Goal: Information Seeking & Learning: Find specific fact

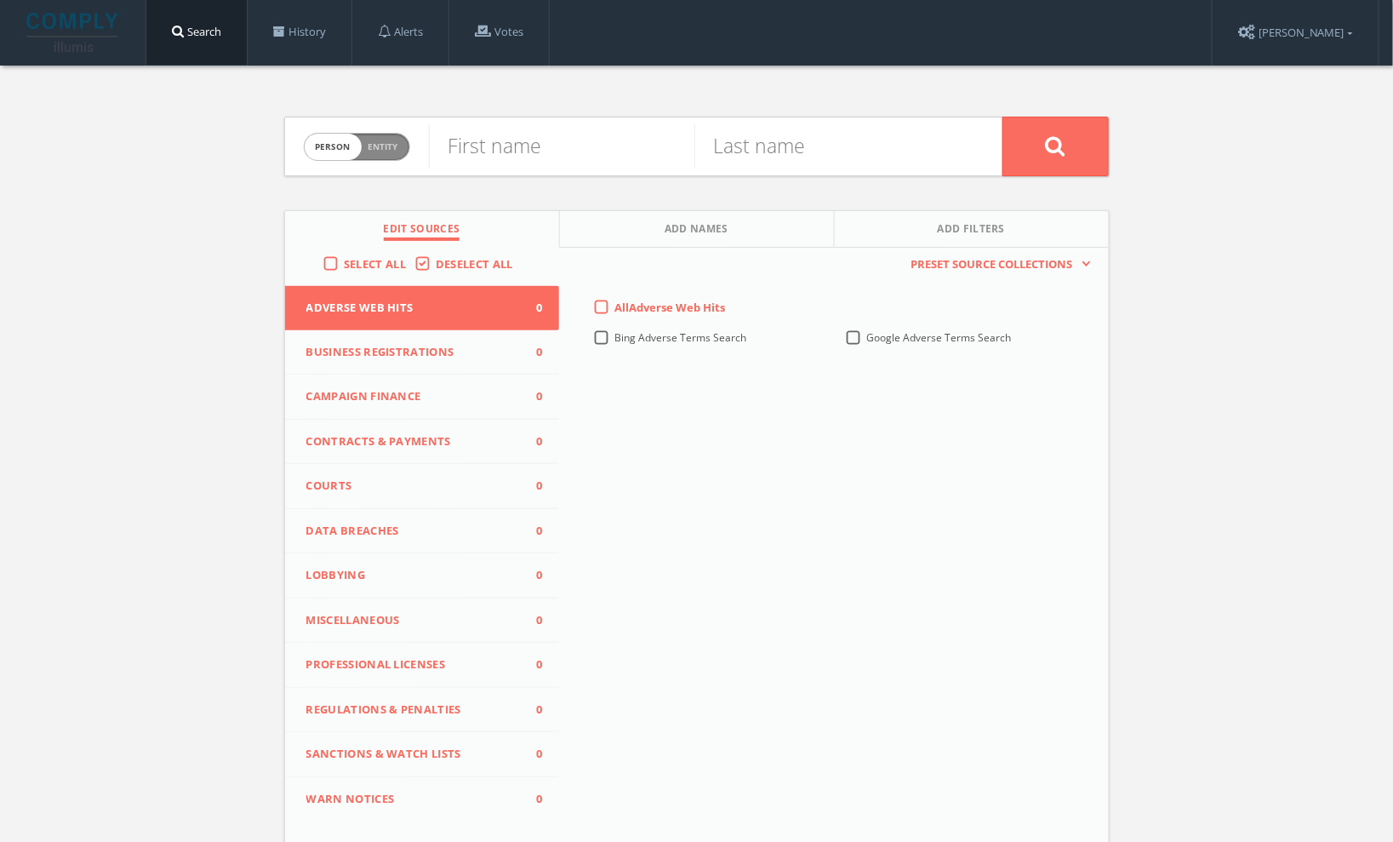
click at [344, 266] on label "Select All" at bounding box center [379, 264] width 71 height 17
click at [0, 0] on input "Select All" at bounding box center [0, 0] width 0 height 0
click at [349, 148] on span "person" at bounding box center [333, 147] width 57 height 26
checkbox input "true"
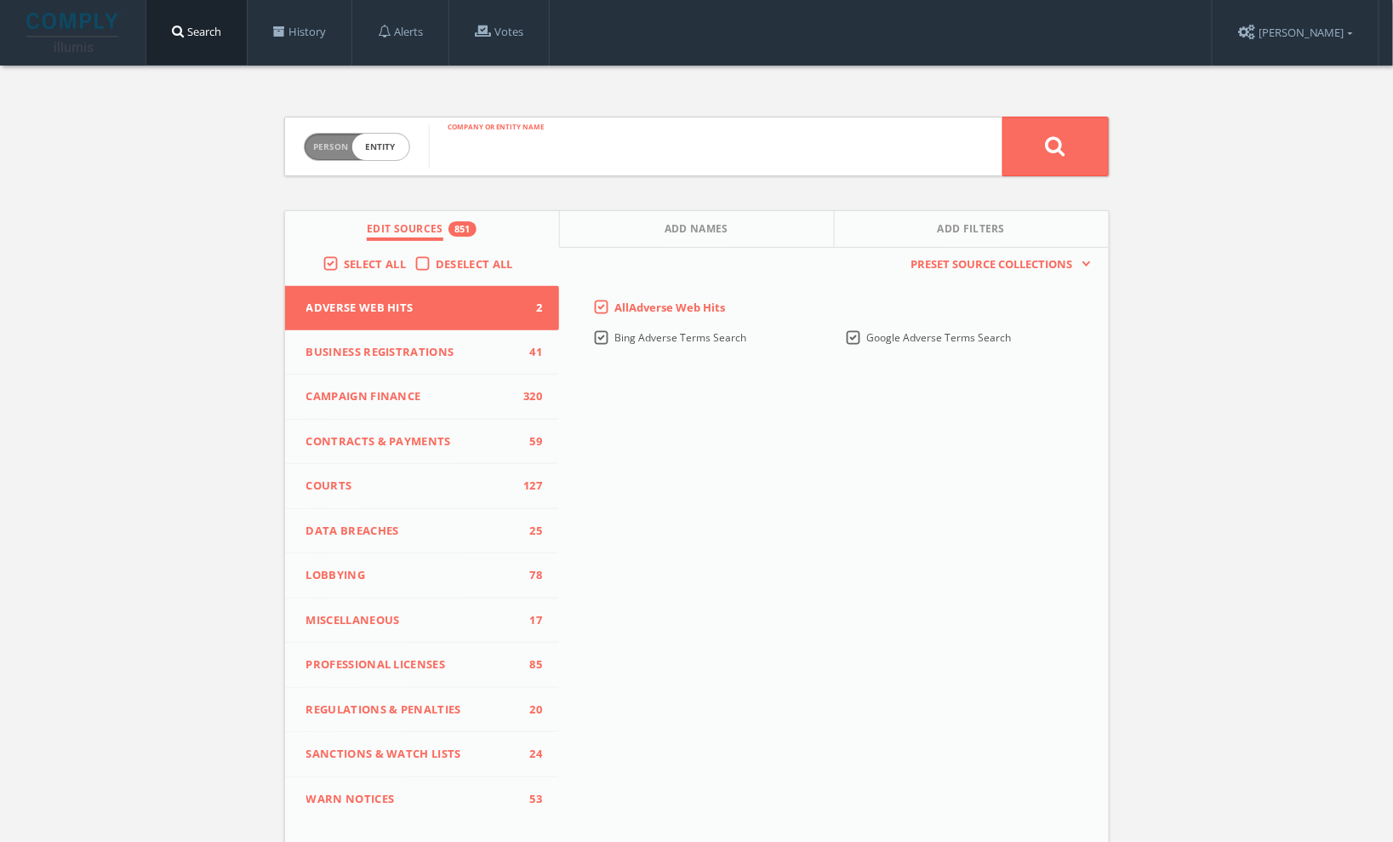
click at [522, 157] on input "text" at bounding box center [716, 146] width 574 height 44
paste input "Pathways to Success Foundation"
type input "Pathways to Success Foundation"
click at [1048, 140] on icon at bounding box center [1055, 145] width 20 height 21
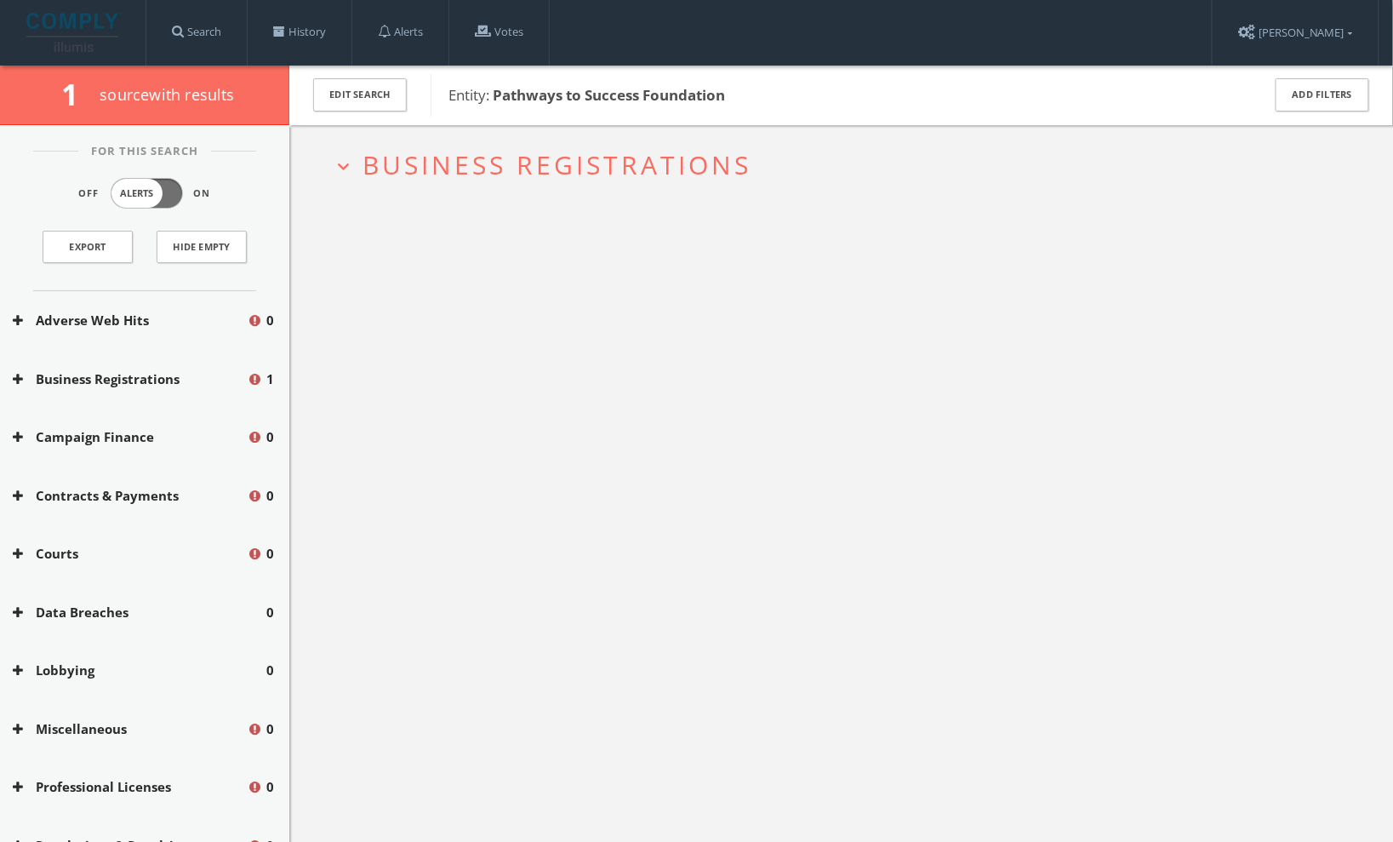
click at [384, 161] on span "Business Registrations" at bounding box center [557, 164] width 389 height 35
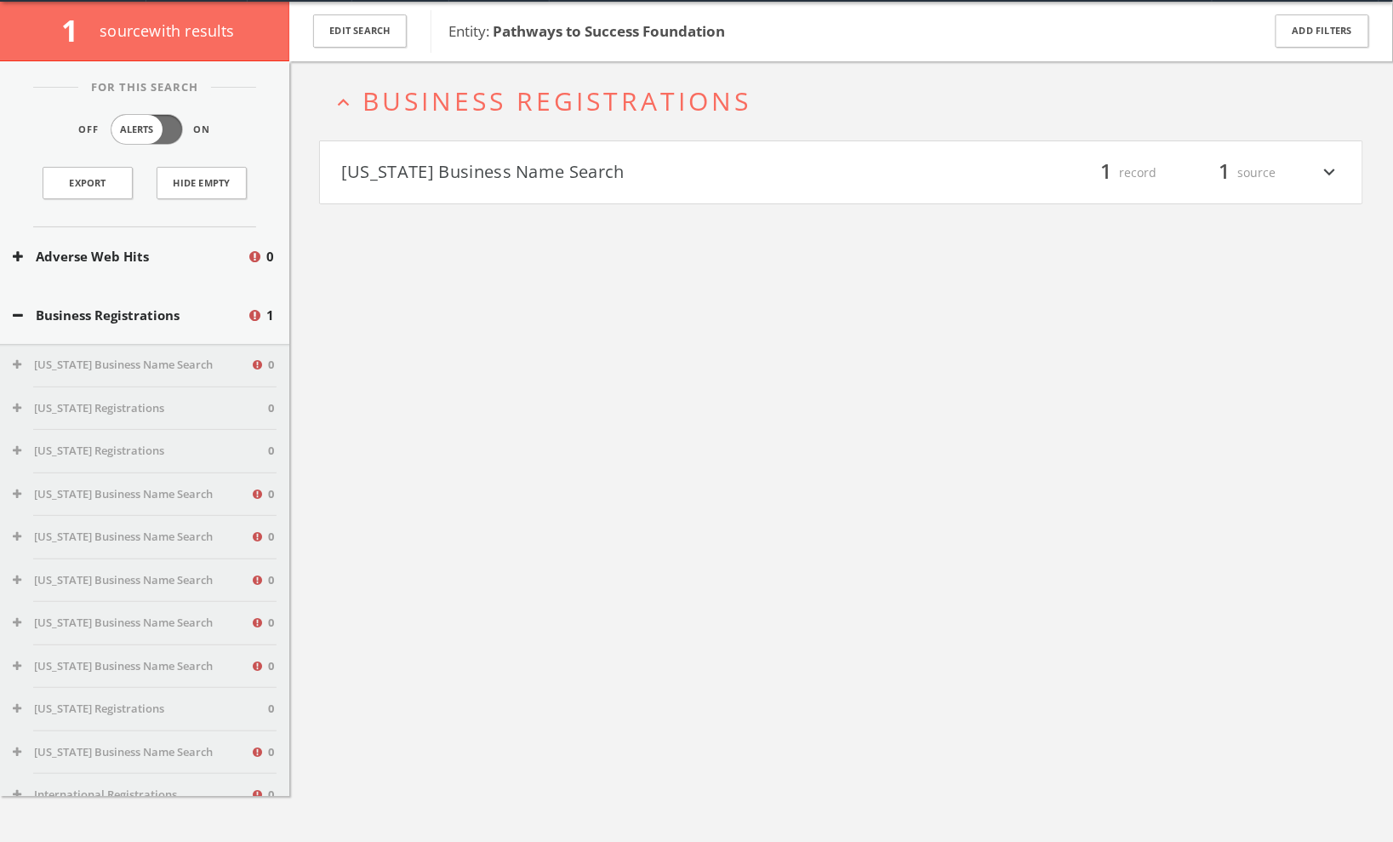
click at [443, 169] on button "[US_STATE] Business Name Search" at bounding box center [591, 172] width 500 height 29
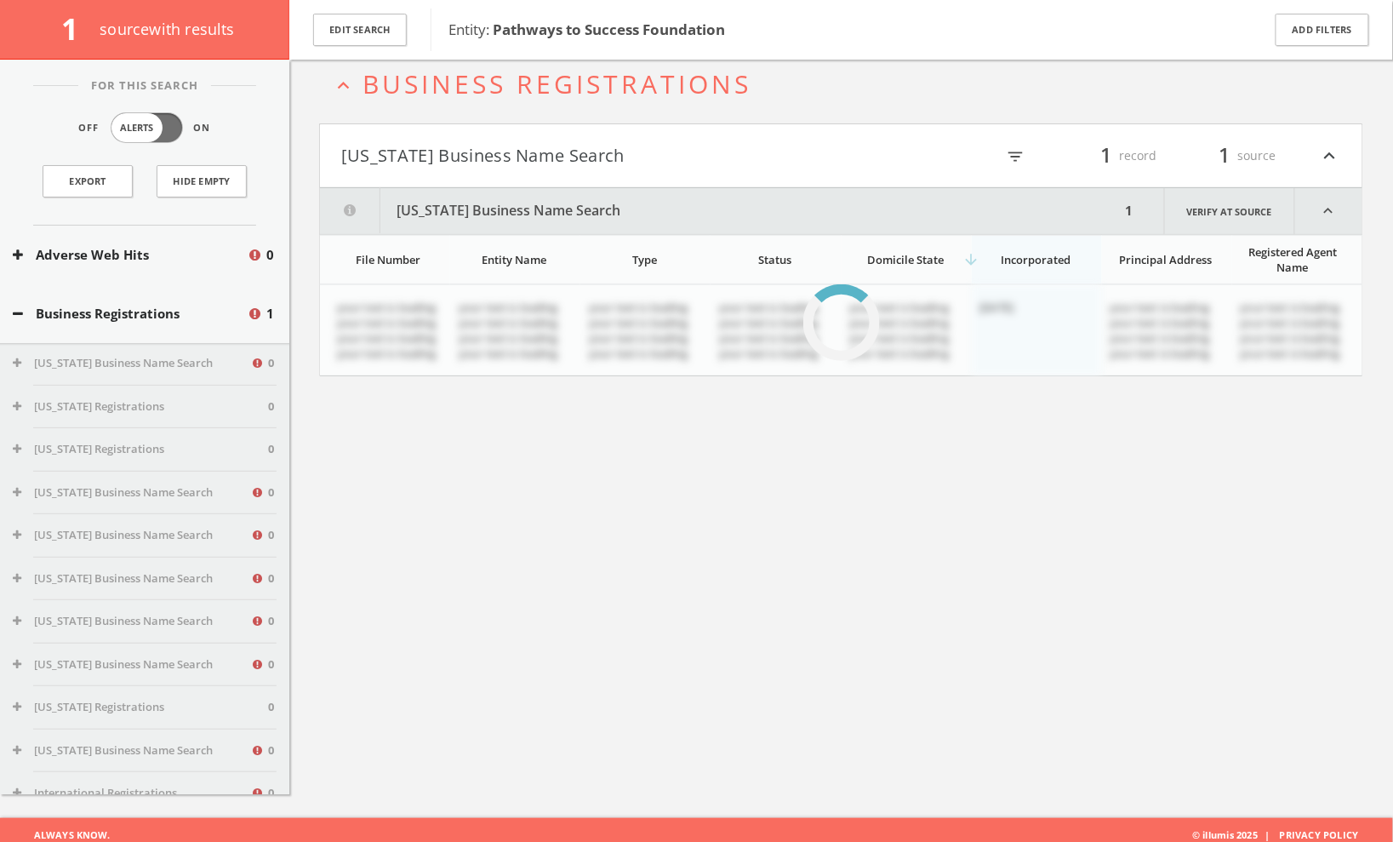
scroll to position [99, 0]
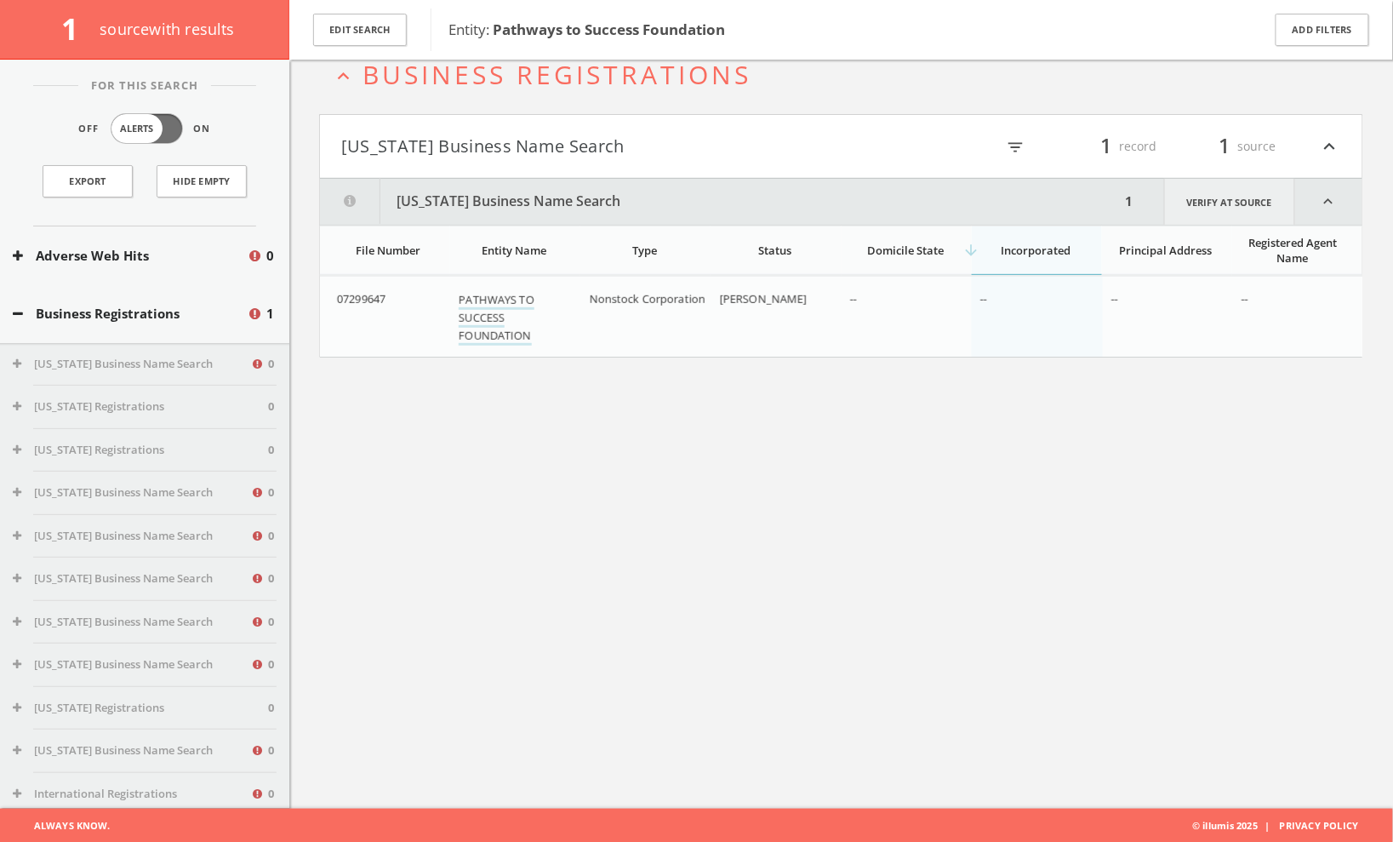
click at [1219, 197] on link "Verify at source" at bounding box center [1229, 202] width 131 height 46
